Goal: Information Seeking & Learning: Learn about a topic

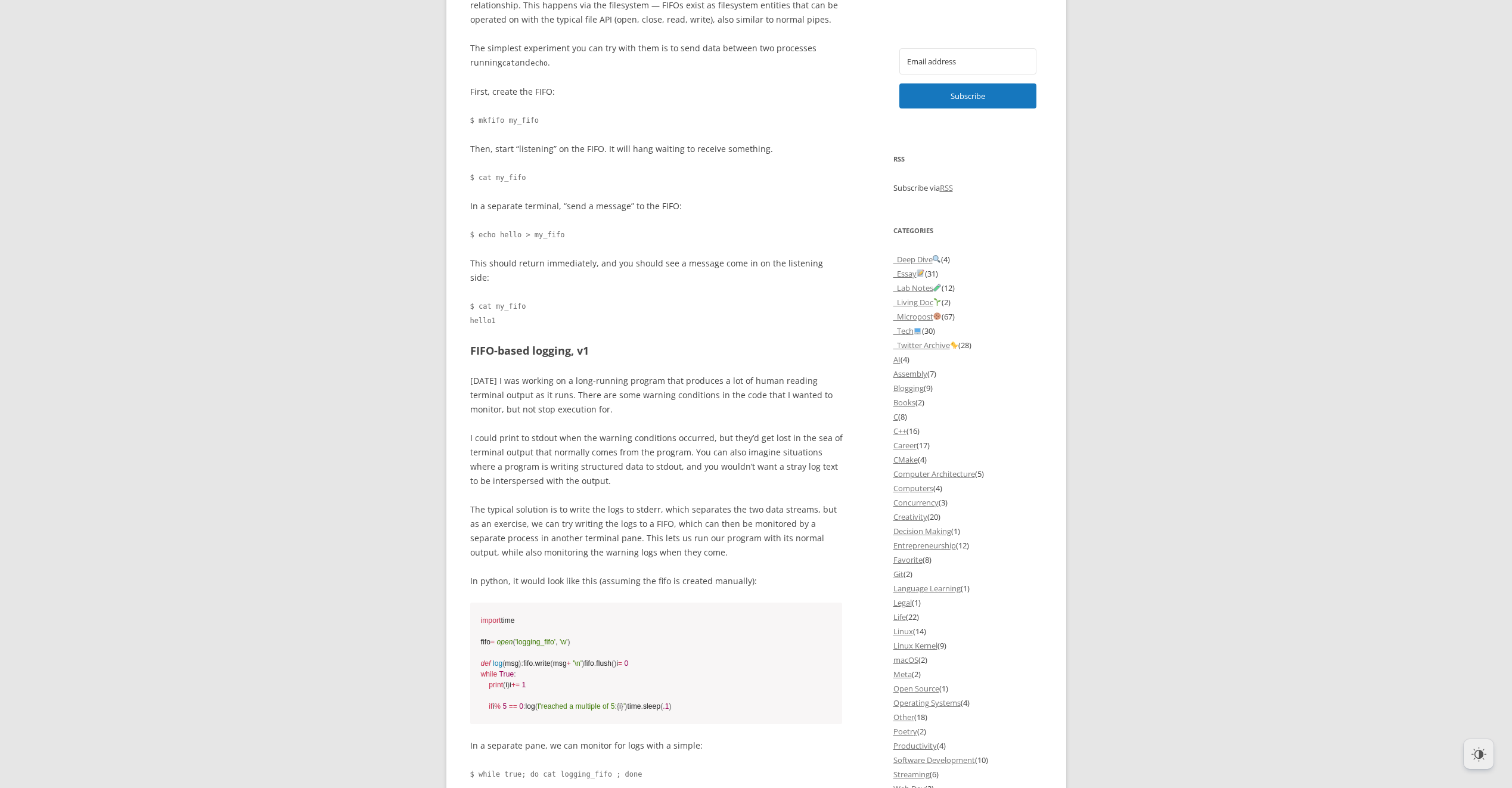
scroll to position [894, 0]
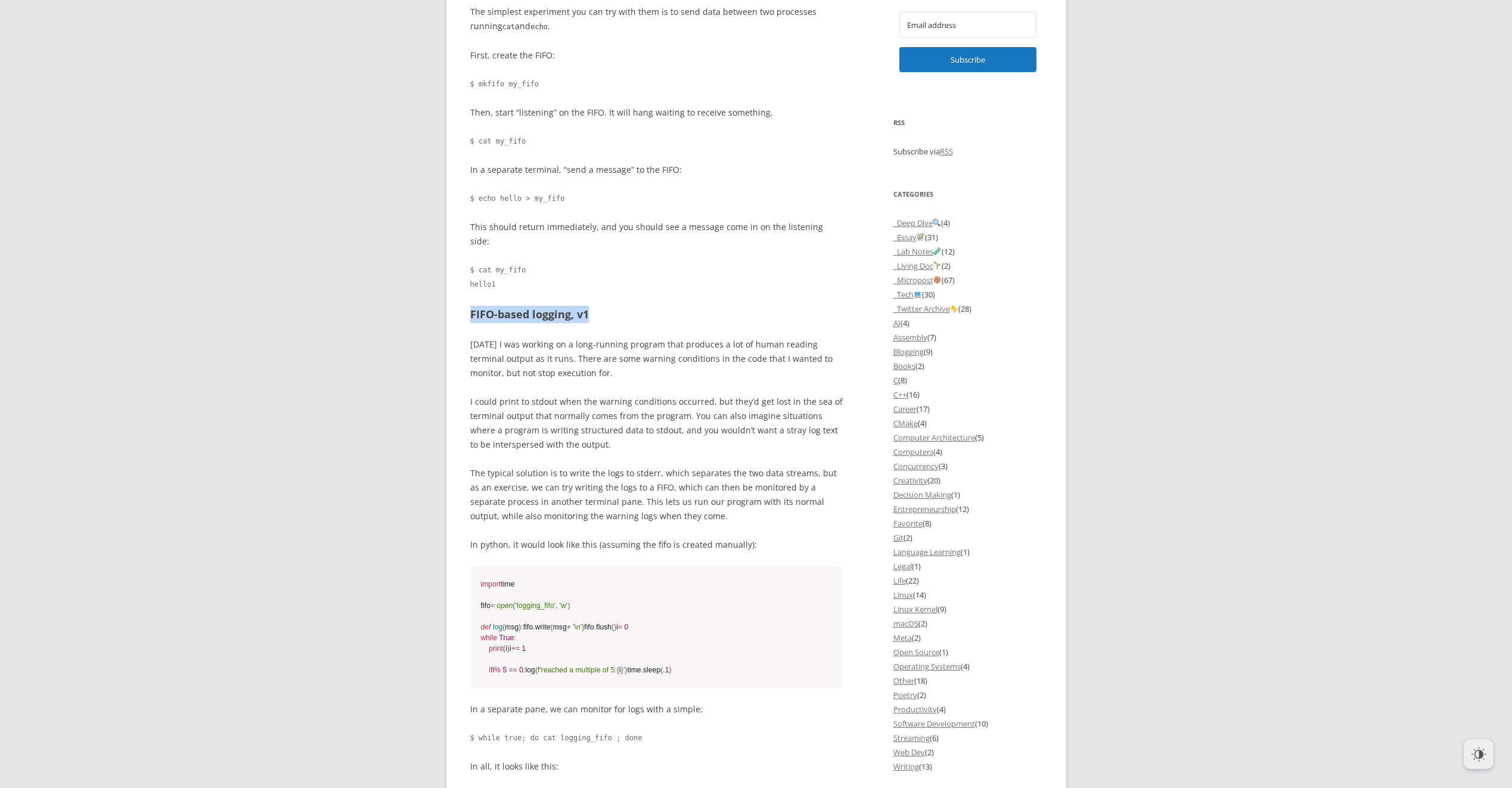
drag, startPoint x: 471, startPoint y: 300, endPoint x: 604, endPoint y: 299, distance: 133.0
click at [604, 306] on h2 "FIFO-based logging, v1" at bounding box center [656, 314] width 372 height 17
drag, startPoint x: 604, startPoint y: 299, endPoint x: 584, endPoint y: 313, distance: 24.4
click at [584, 313] on div "FIFOS (“First-in-first-out”s aka Named Pipes) are are somewhat obscure part of …" at bounding box center [656, 477] width 372 height 2080
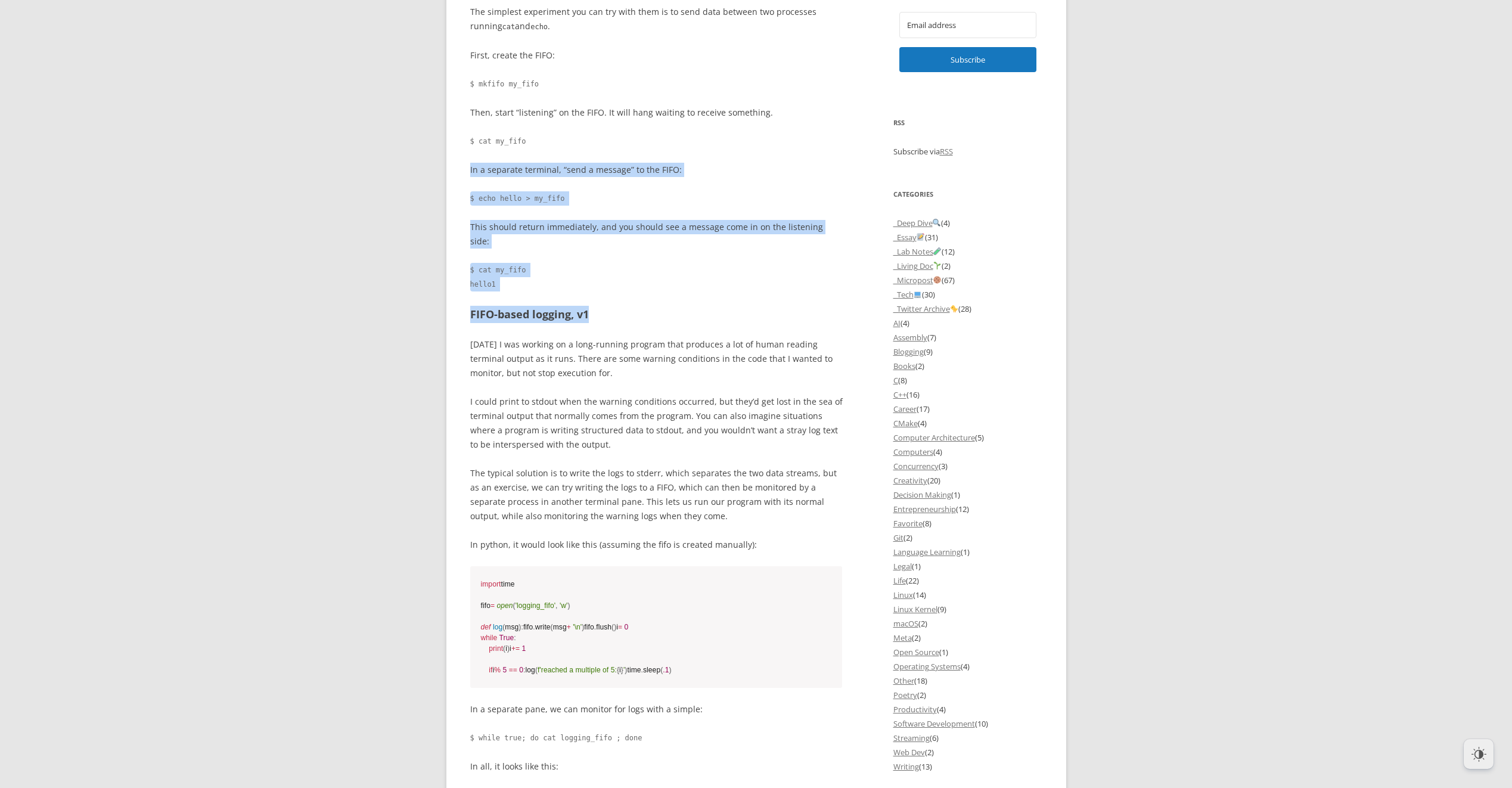
drag, startPoint x: 586, startPoint y: 301, endPoint x: 468, endPoint y: 173, distance: 174.1
click at [468, 173] on div "offlinemark Life, art, and systems programming Menu Skip to content Home About …" at bounding box center [756, 520] width 620 height 2771
drag, startPoint x: 468, startPoint y: 173, endPoint x: 555, endPoint y: 258, distance: 121.6
click at [555, 263] on code "$ cat my_fifo hello1" at bounding box center [656, 277] width 372 height 29
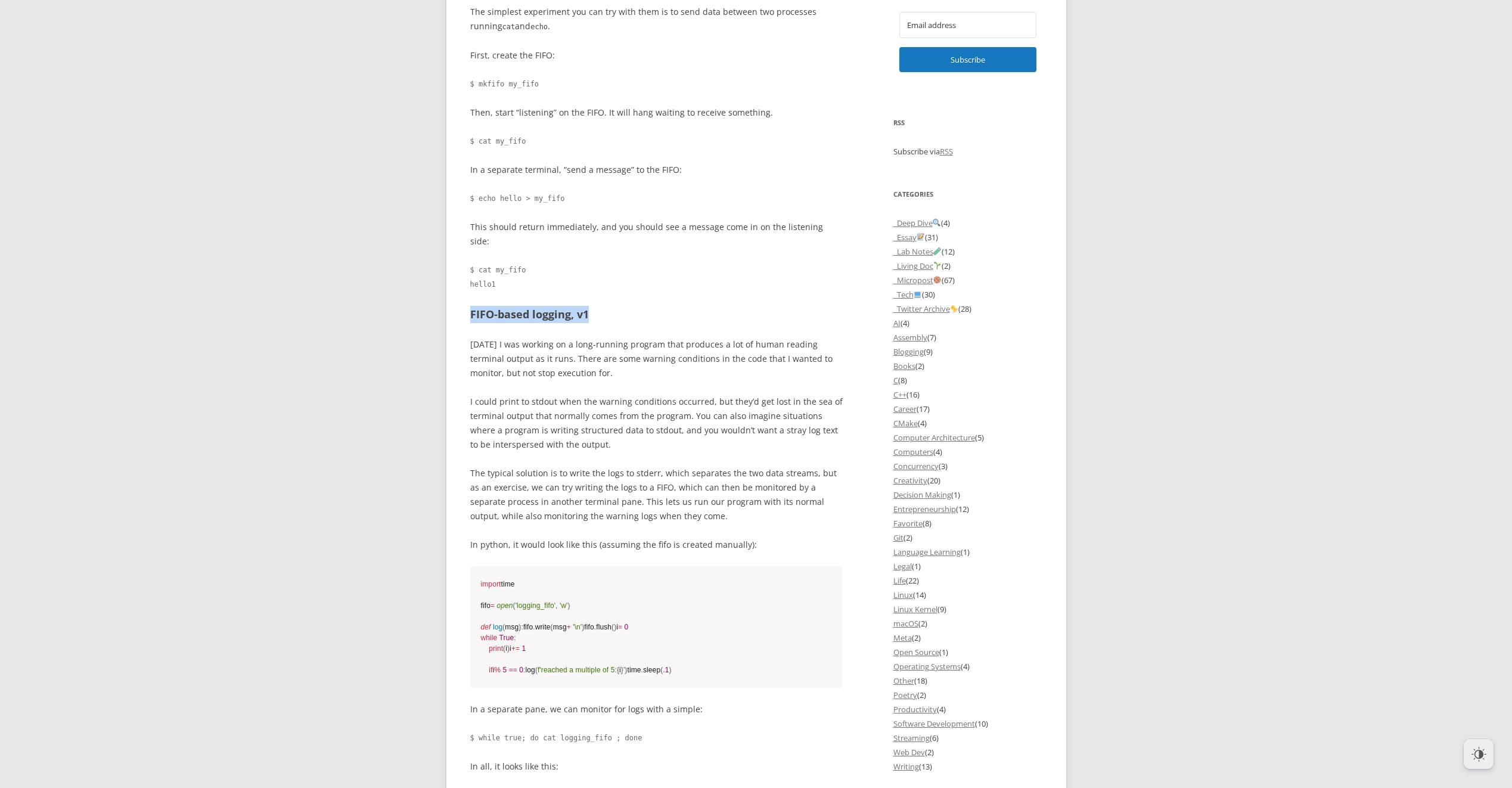
drag, startPoint x: 471, startPoint y: 300, endPoint x: 610, endPoint y: 297, distance: 139.0
click at [610, 306] on h2 "FIFO-based logging, v1" at bounding box center [656, 314] width 372 height 17
drag, startPoint x: 610, startPoint y: 297, endPoint x: 583, endPoint y: 304, distance: 27.9
click at [583, 306] on h2 "FIFO-based logging, v1" at bounding box center [656, 314] width 372 height 17
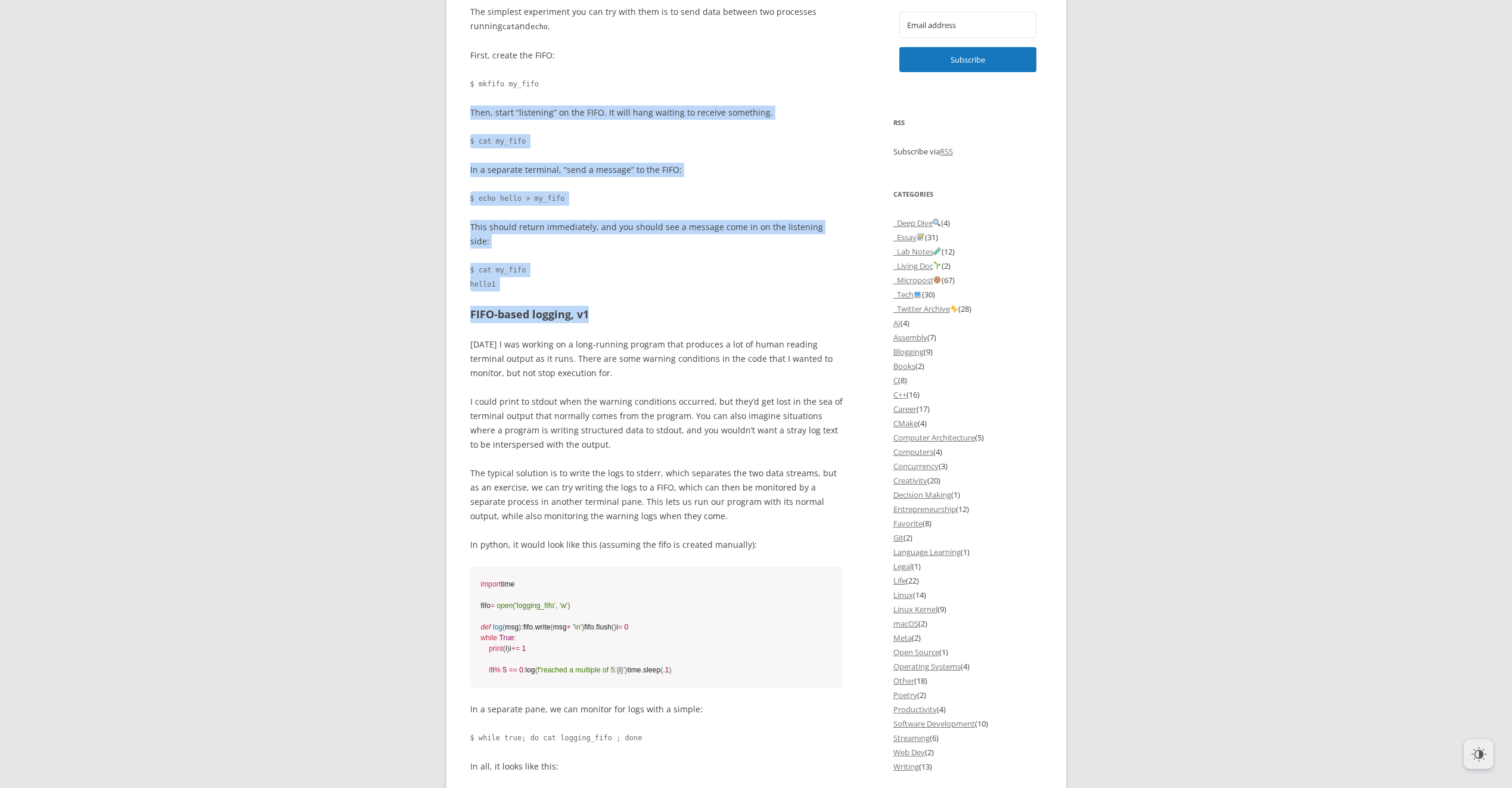
drag, startPoint x: 587, startPoint y: 302, endPoint x: 468, endPoint y: 116, distance: 220.8
click at [468, 116] on div "offlinemark Life, art, and systems programming Menu Skip to content Home About …" at bounding box center [756, 520] width 620 height 2771
drag, startPoint x: 468, startPoint y: 116, endPoint x: 519, endPoint y: 118, distance: 51.0
click at [519, 118] on p "Then, start “listening” on the FIFO. It will hang waiting to receive something." at bounding box center [656, 113] width 372 height 14
drag, startPoint x: 471, startPoint y: 114, endPoint x: 604, endPoint y: 303, distance: 231.1
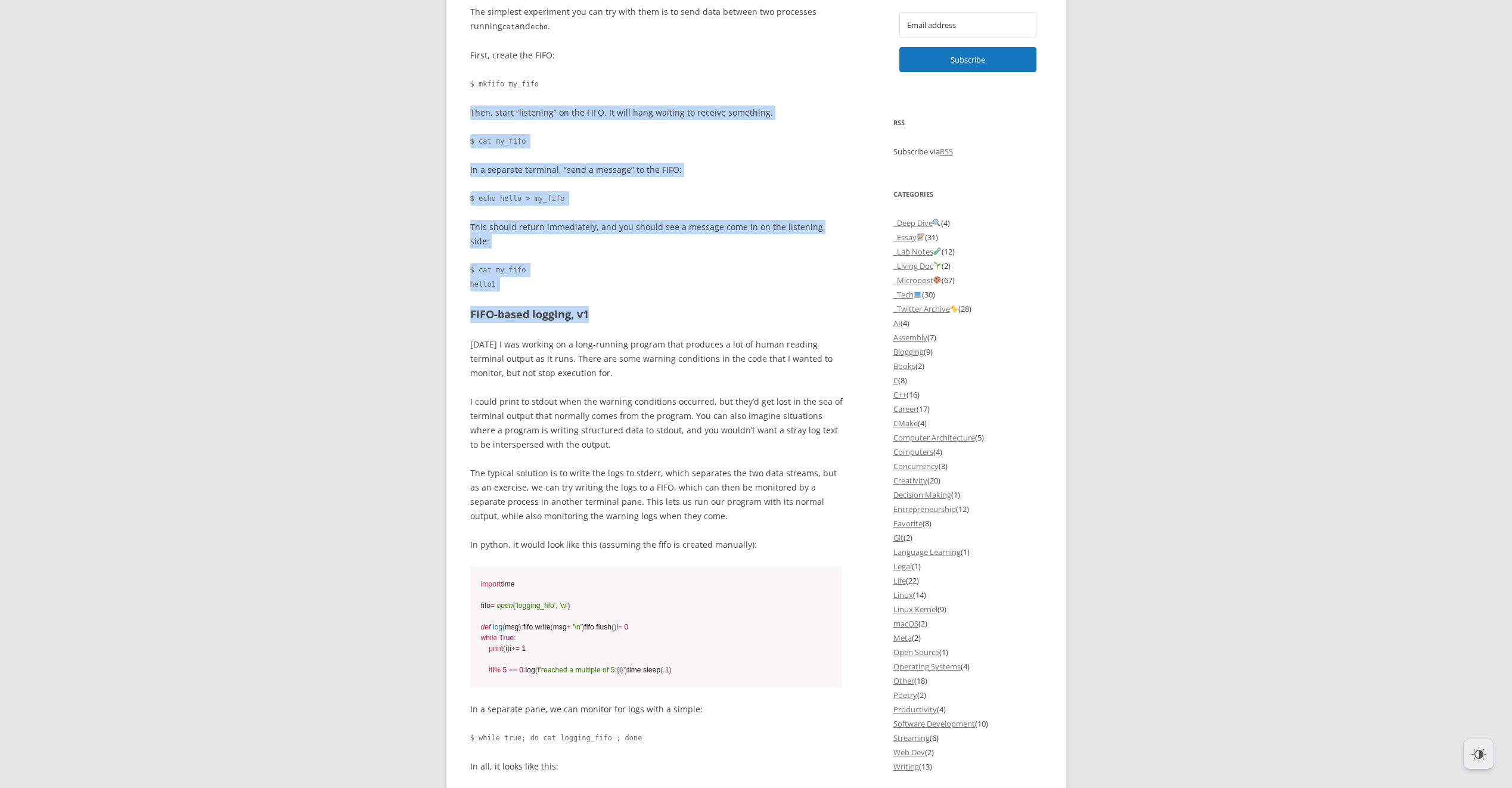
click at [604, 303] on div "FIFOS (“First-in-first-out”s aka Named Pipes) are are somewhat obscure part of …" at bounding box center [656, 477] width 372 height 2080
drag, startPoint x: 604, startPoint y: 303, endPoint x: 557, endPoint y: 303, distance: 47.0
click at [557, 306] on h2 "FIFO-based logging, v1" at bounding box center [656, 314] width 372 height 17
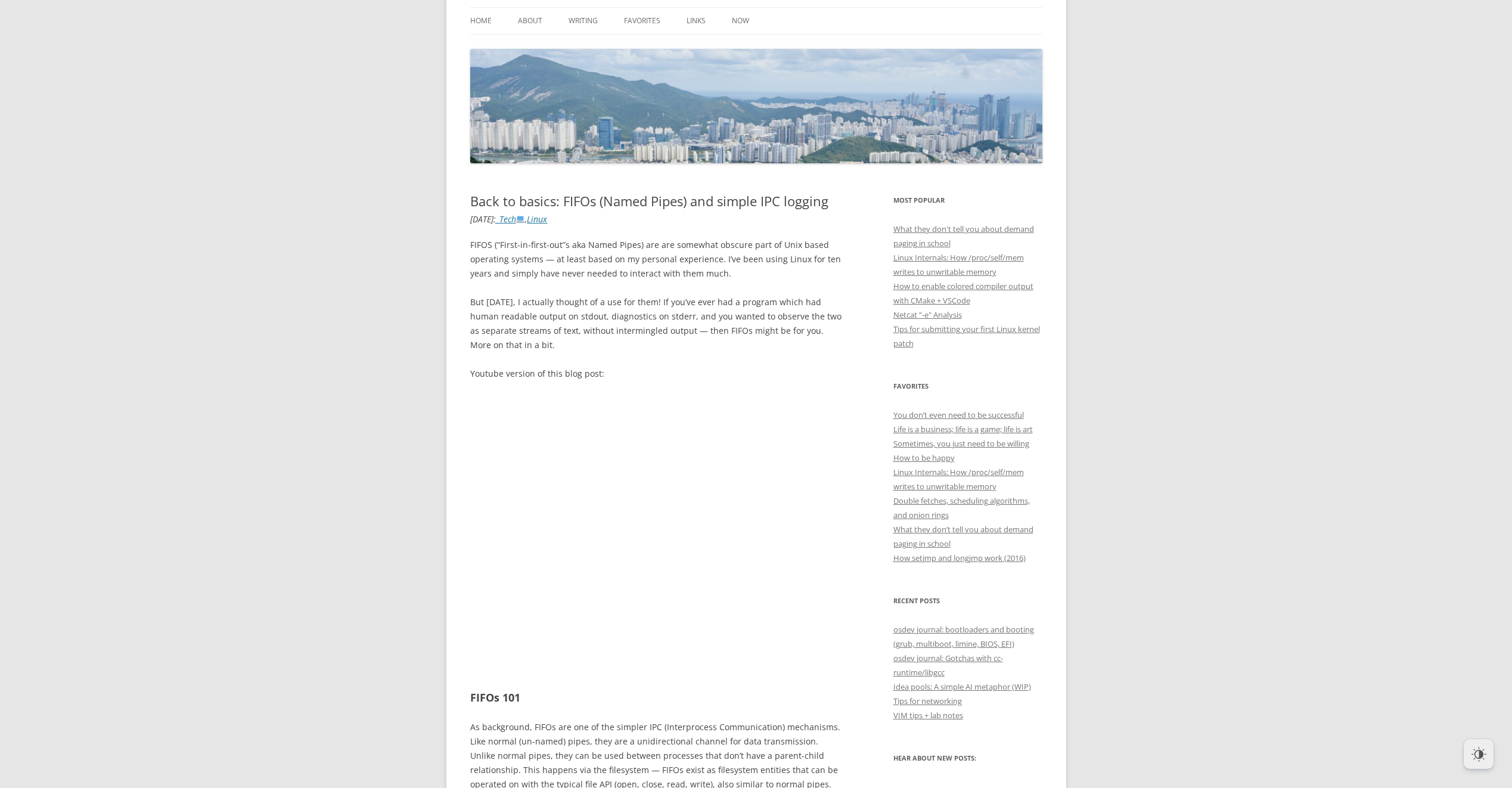
scroll to position [0, 0]
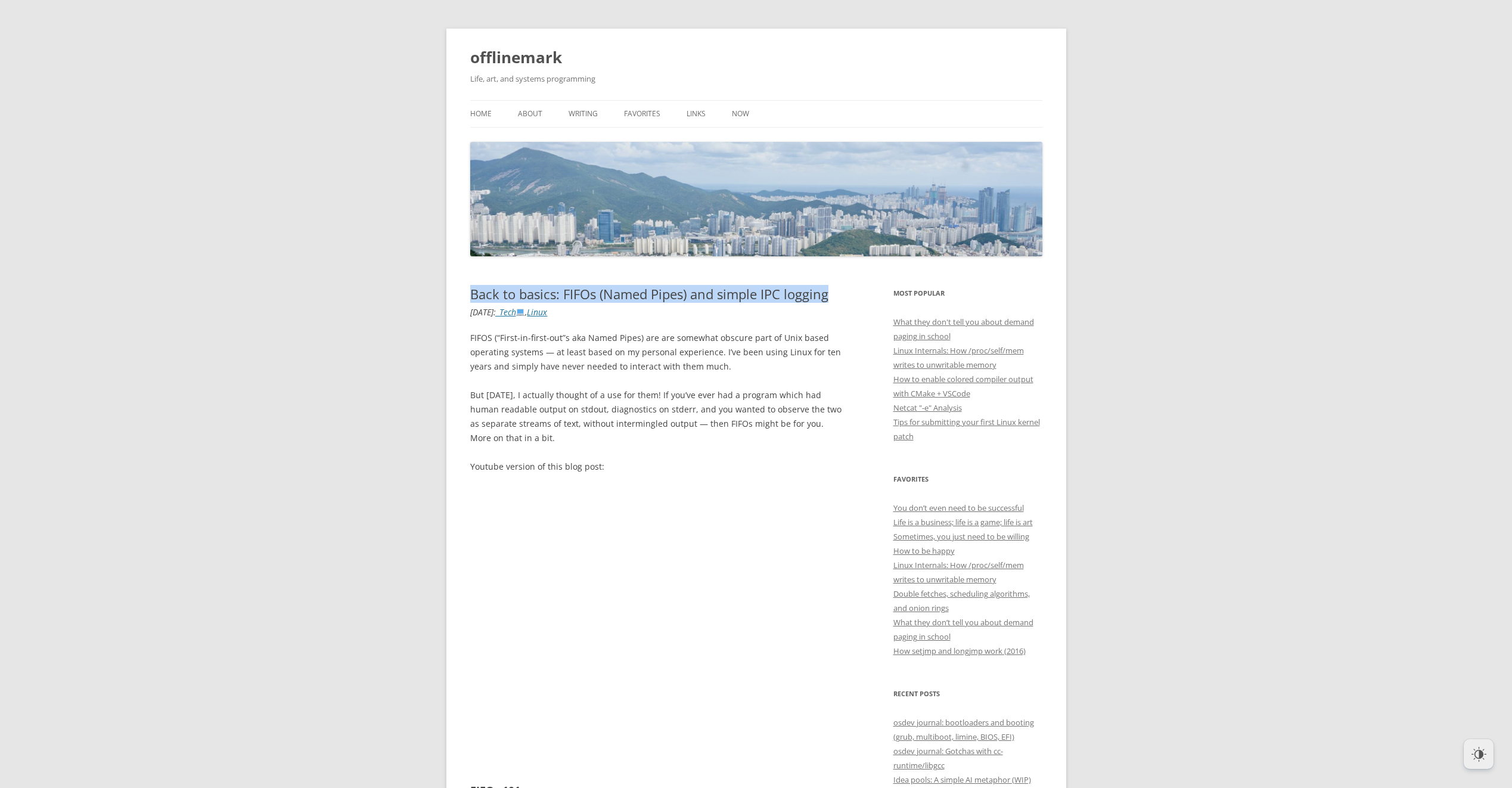
drag, startPoint x: 826, startPoint y: 299, endPoint x: 467, endPoint y: 294, distance: 359.0
drag, startPoint x: 467, startPoint y: 294, endPoint x: 471, endPoint y: 315, distance: 21.4
click at [471, 315] on time "[DATE]" at bounding box center [482, 312] width 23 height 12
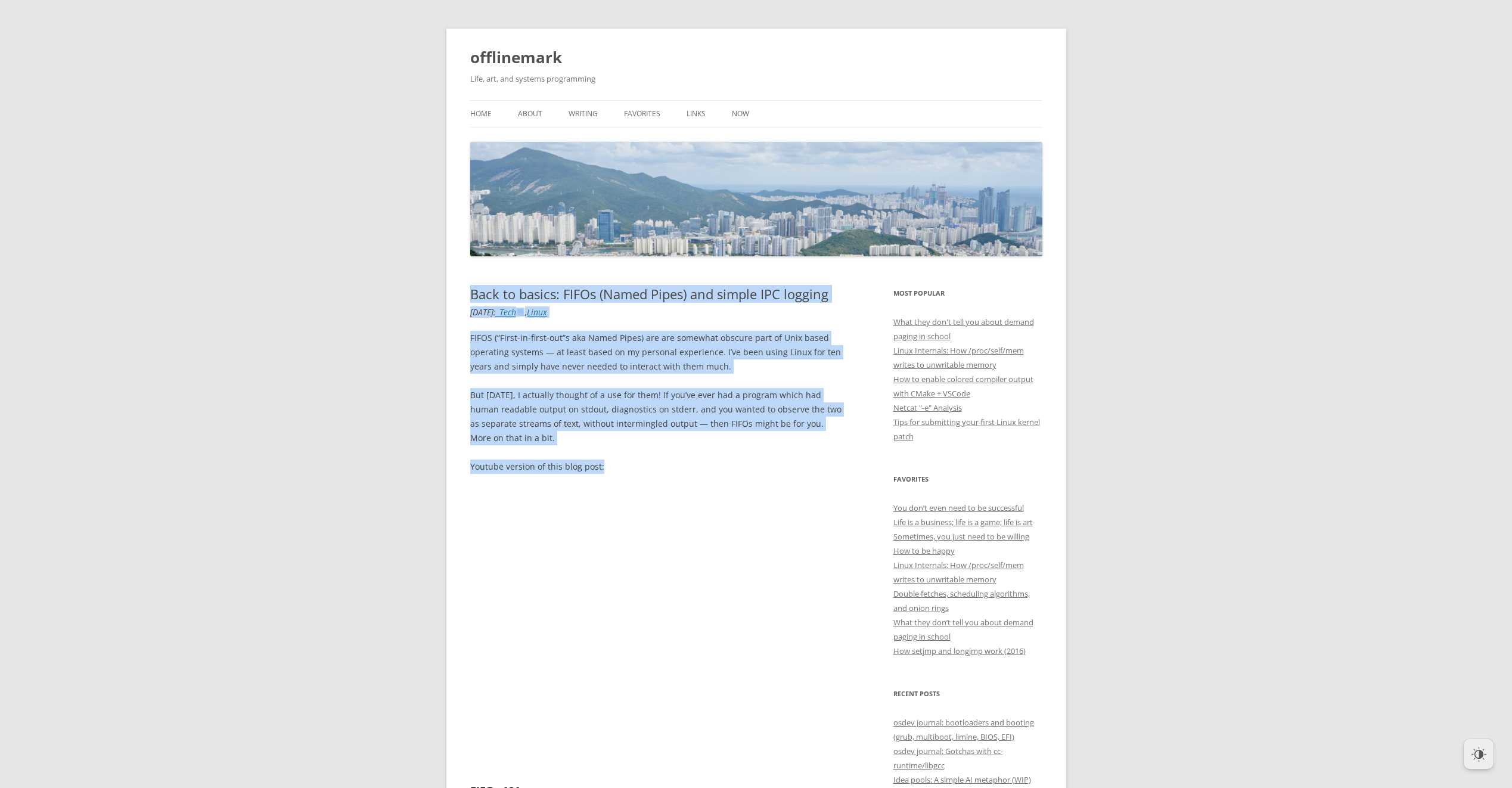
drag, startPoint x: 471, startPoint y: 292, endPoint x: 631, endPoint y: 471, distance: 240.1
drag, startPoint x: 631, startPoint y: 471, endPoint x: 593, endPoint y: 442, distance: 47.8
click at [592, 440] on p "But [DATE], I actually thought of a use for them! If you’ve ever had a program …" at bounding box center [656, 416] width 372 height 57
drag, startPoint x: 602, startPoint y: 468, endPoint x: 469, endPoint y: 293, distance: 219.8
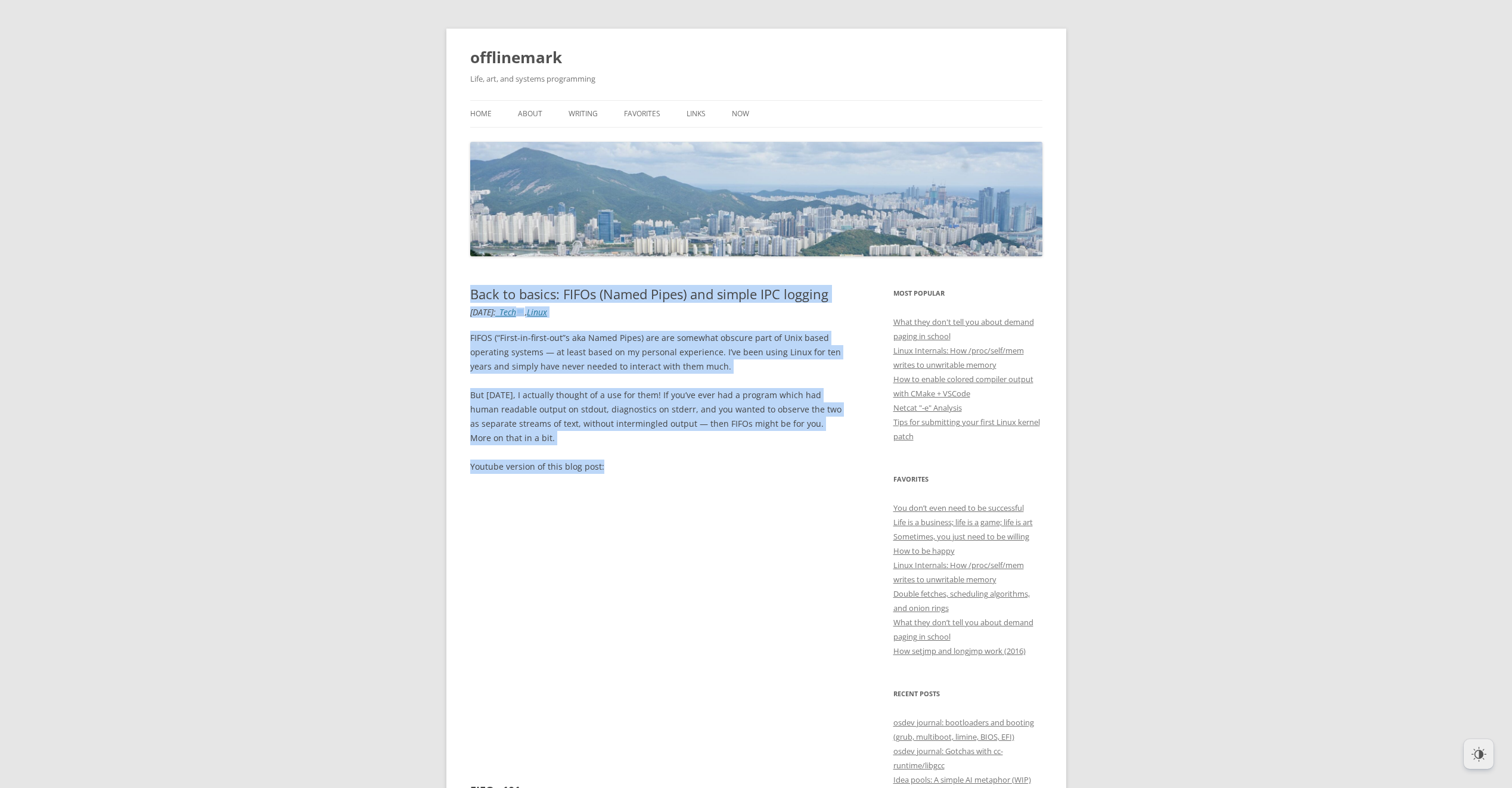
drag, startPoint x: 469, startPoint y: 293, endPoint x: 478, endPoint y: 320, distance: 28.5
drag, startPoint x: 470, startPoint y: 288, endPoint x: 626, endPoint y: 469, distance: 238.9
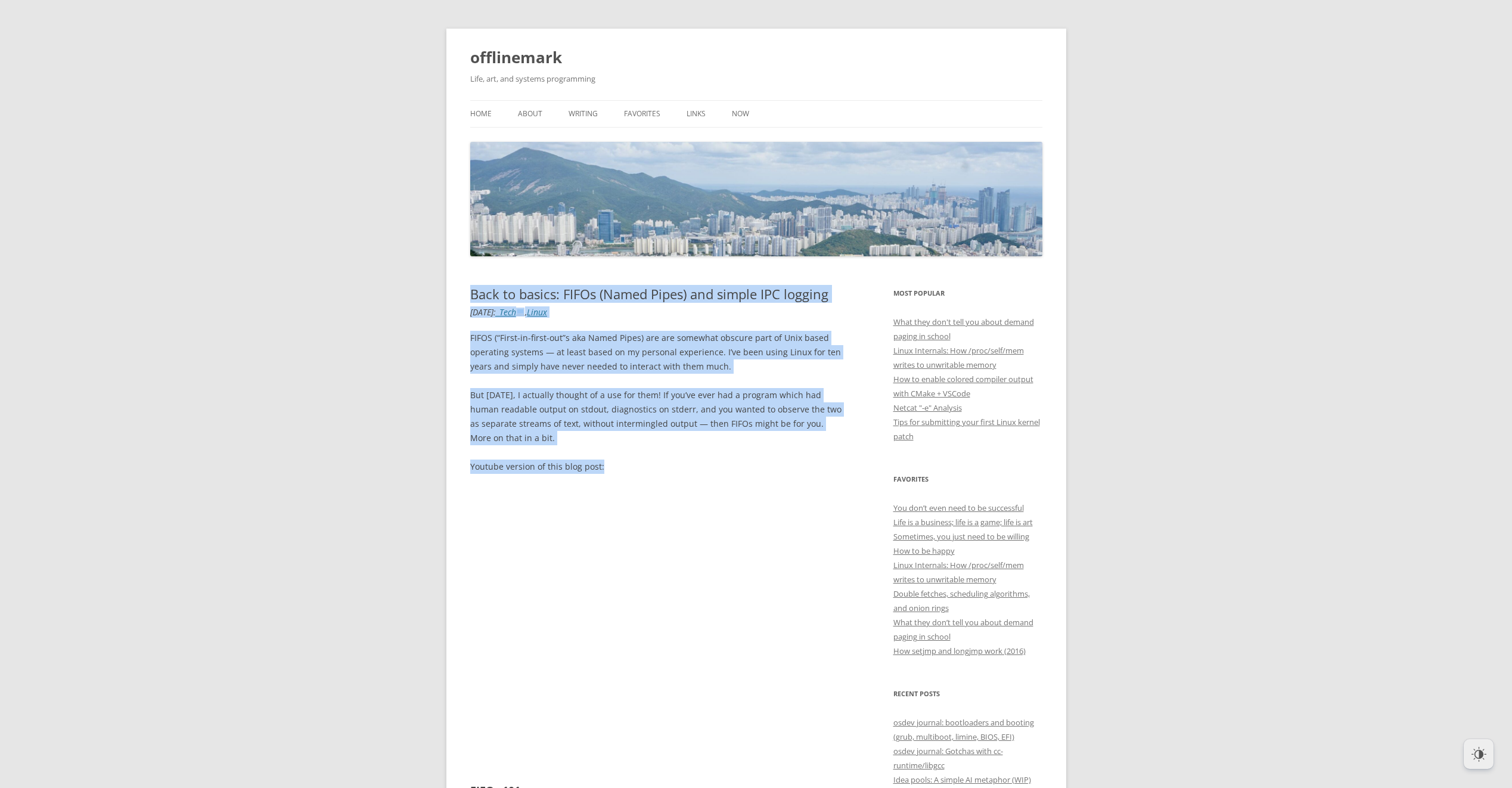
drag, startPoint x: 626, startPoint y: 469, endPoint x: 618, endPoint y: 461, distance: 11.3
click at [621, 460] on p "Youtube version of this blog post:" at bounding box center [656, 466] width 372 height 14
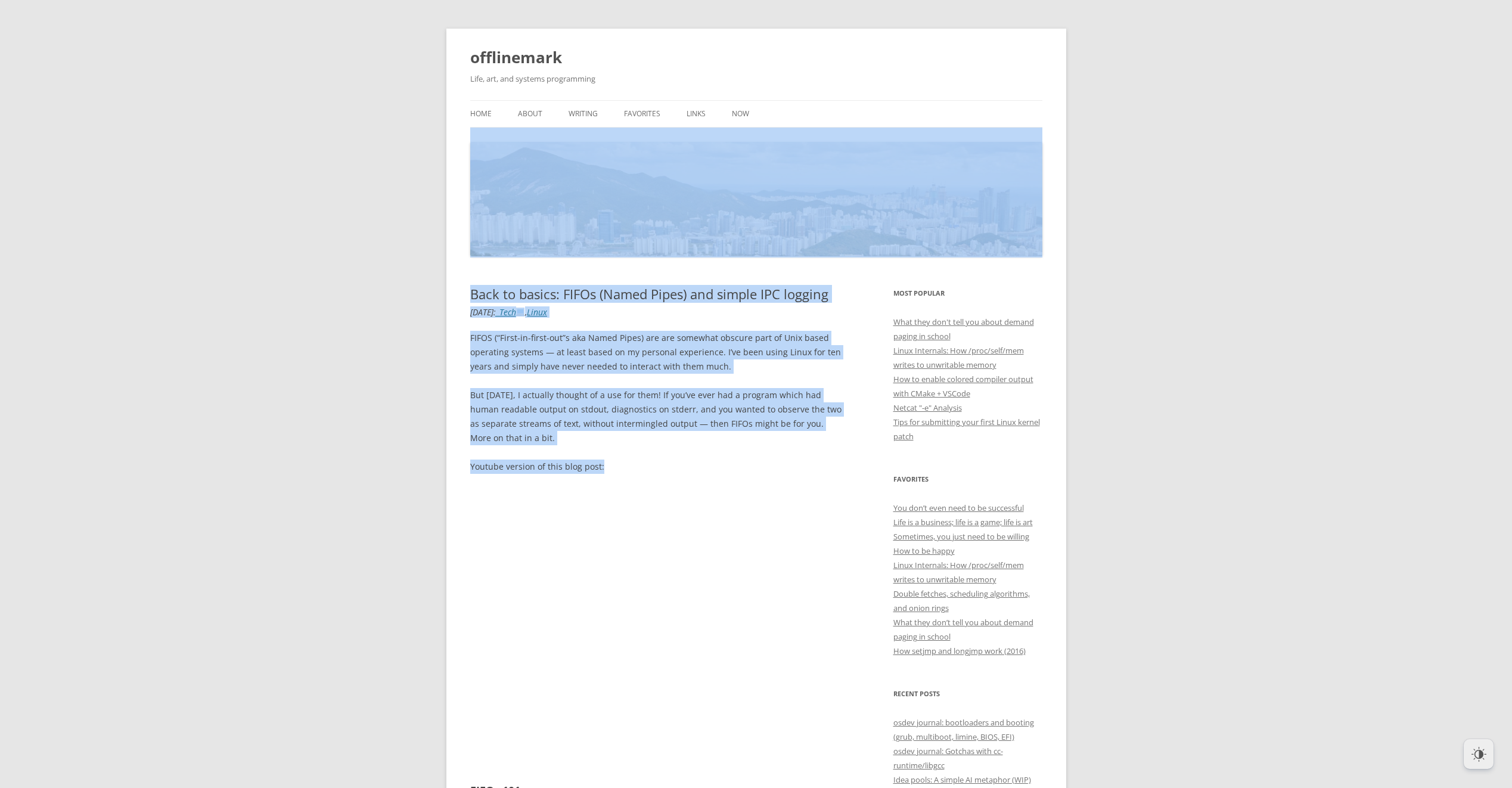
drag, startPoint x: 617, startPoint y: 466, endPoint x: 419, endPoint y: 256, distance: 288.6
drag, startPoint x: 419, startPoint y: 256, endPoint x: 395, endPoint y: 217, distance: 45.8
